Goal: Information Seeking & Learning: Learn about a topic

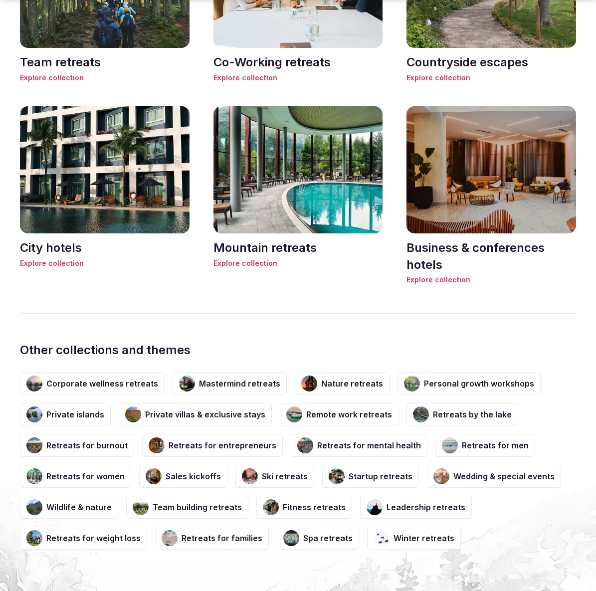
scroll to position [1167, 0]
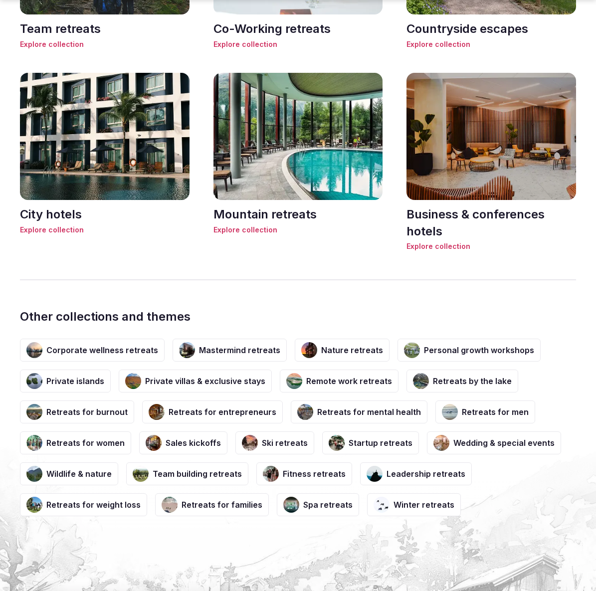
click at [75, 350] on h3 "Corporate wellness retreats" at bounding box center [102, 350] width 112 height 11
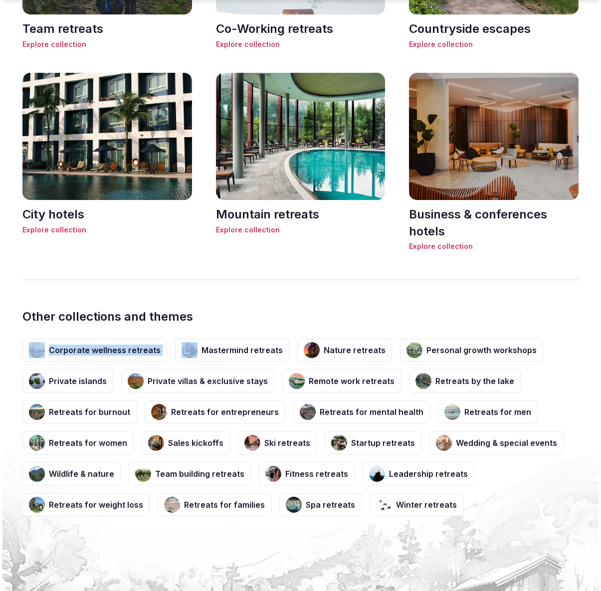
scroll to position [1174, 0]
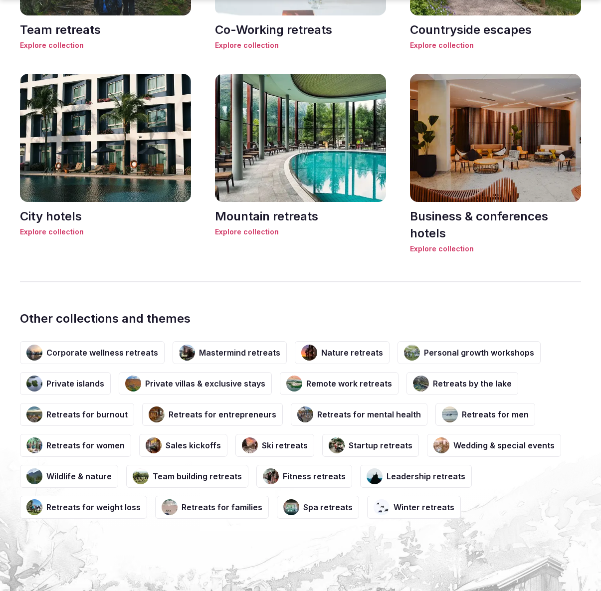
click at [297, 304] on div "Other collections and themes Corporate wellness retreats Mastermind retreats Na…" at bounding box center [300, 399] width 561 height 237
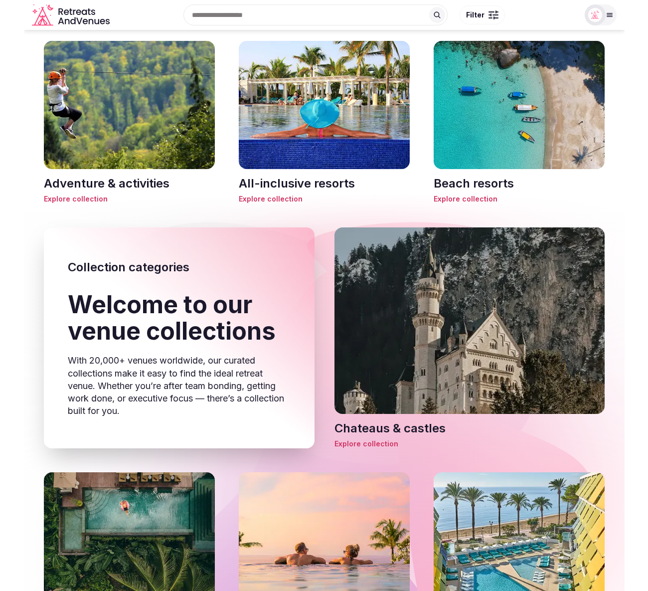
scroll to position [0, 0]
